Goal: Transaction & Acquisition: Purchase product/service

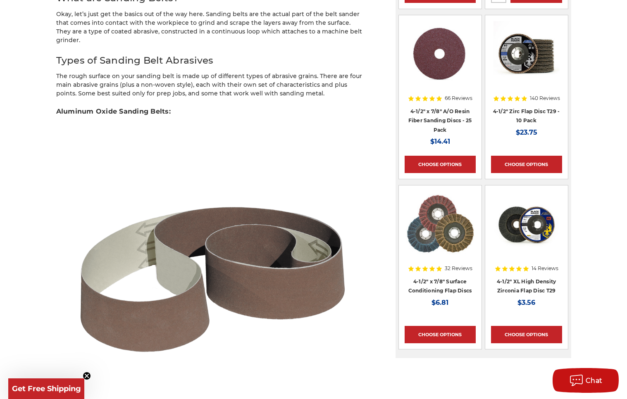
scroll to position [867, 0]
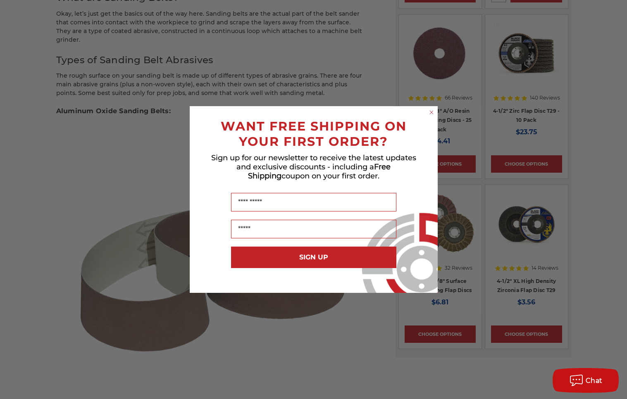
click at [432, 112] on icon "Close dialog" at bounding box center [431, 112] width 3 height 3
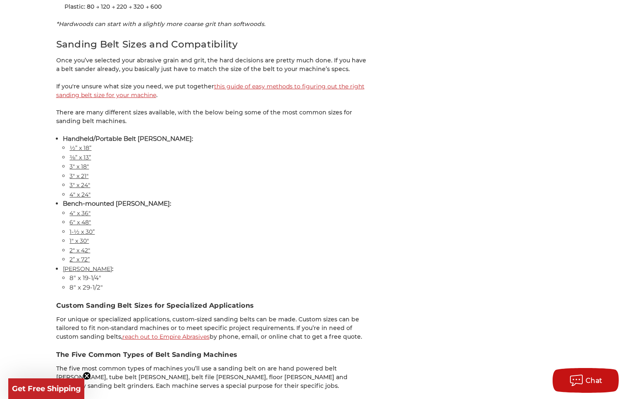
scroll to position [3561, 0]
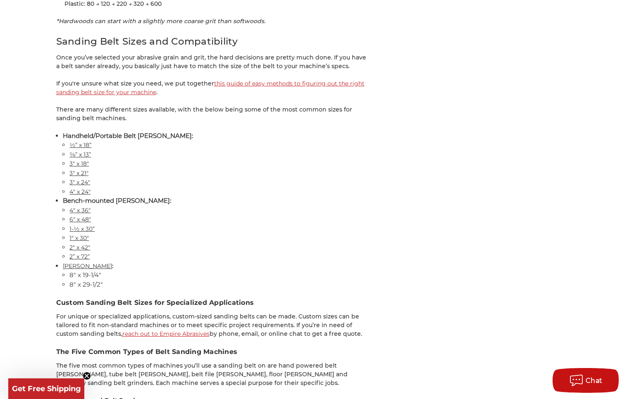
click at [82, 207] on link "4" x 36"" at bounding box center [79, 210] width 21 height 7
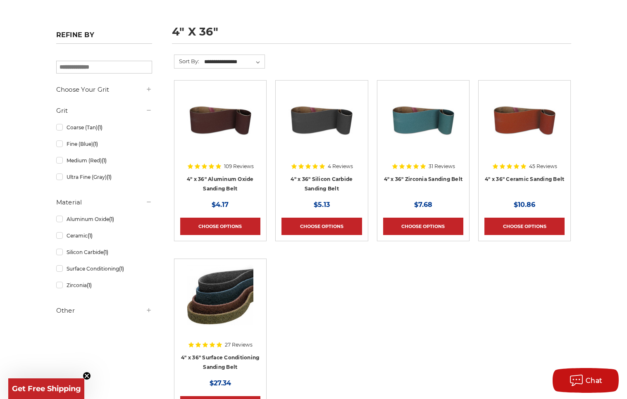
scroll to position [107, 0]
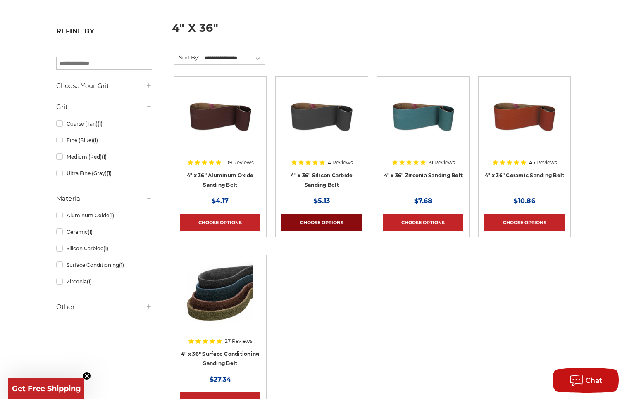
click at [315, 217] on link "Choose Options" at bounding box center [321, 222] width 80 height 17
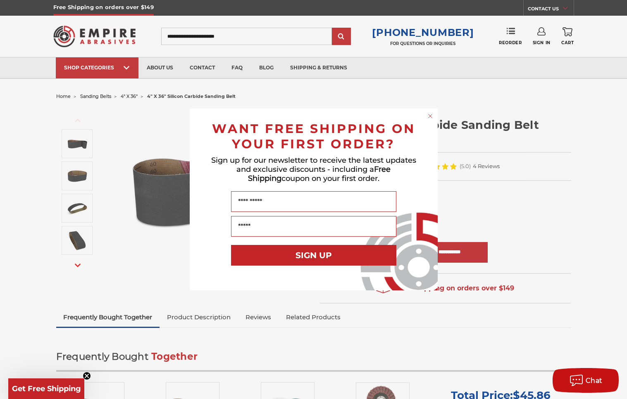
click at [429, 115] on icon "Close dialog" at bounding box center [430, 115] width 3 height 3
